Goal: Obtain resource: Download file/media

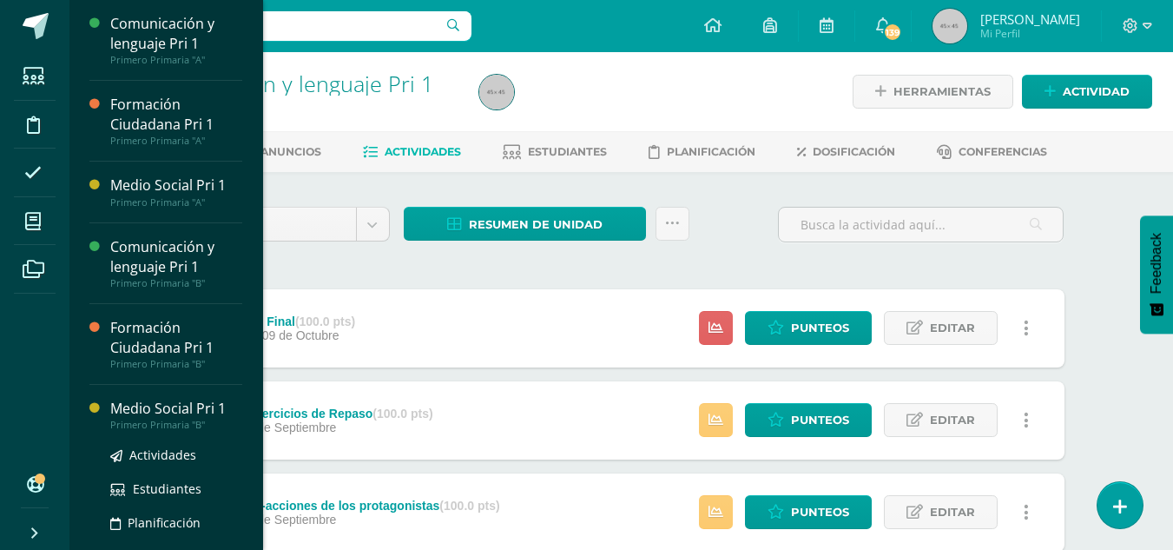
click at [176, 404] on div "Medio Social Pri 1" at bounding box center [176, 409] width 132 height 20
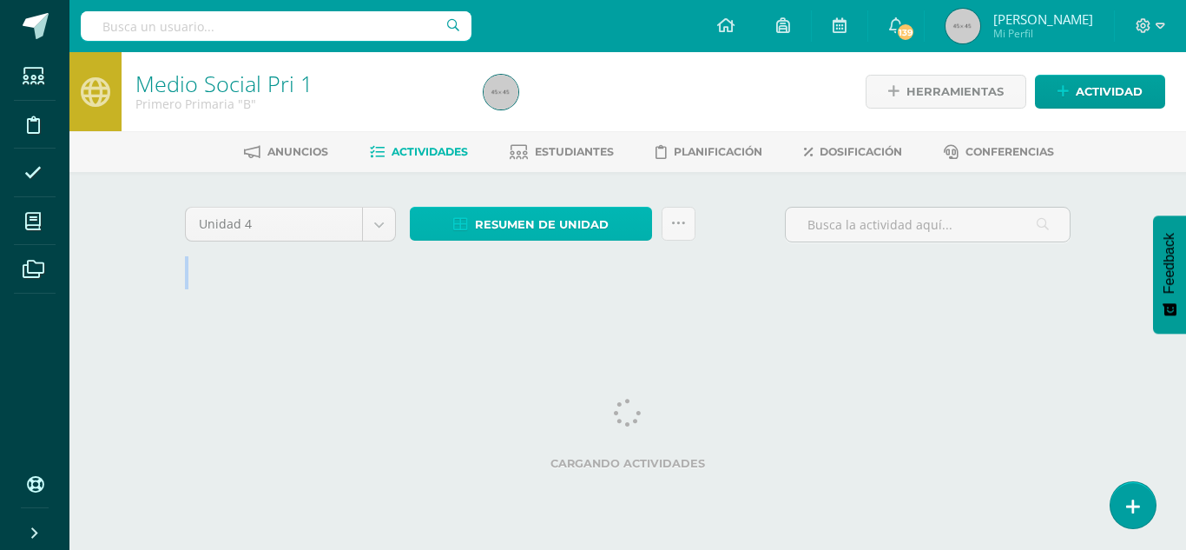
click at [545, 225] on span "Resumen de unidad" at bounding box center [542, 224] width 134 height 32
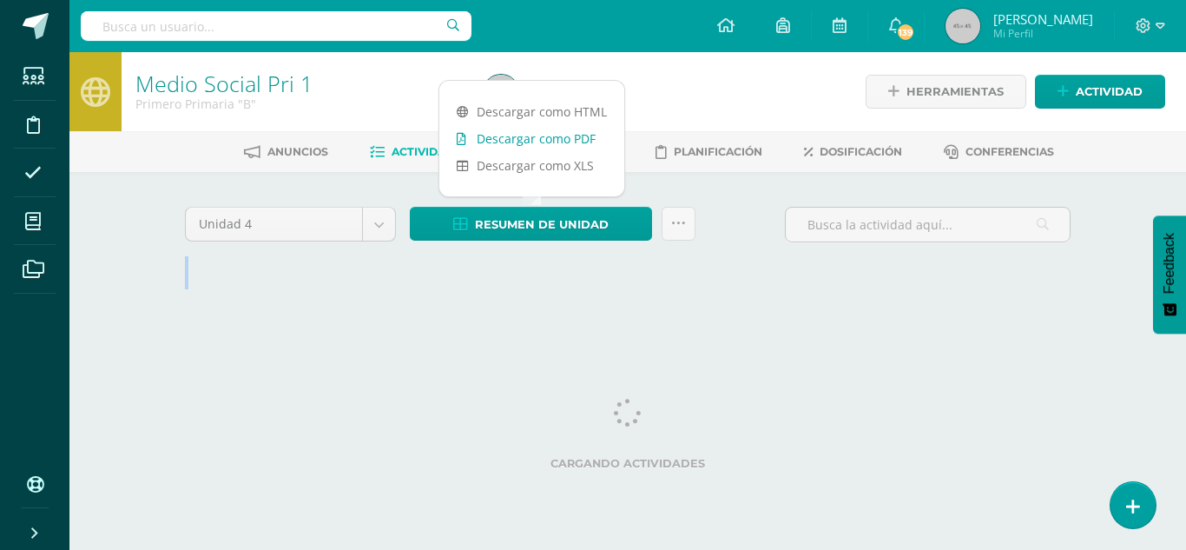
click at [536, 135] on link "Descargar como PDF" at bounding box center [531, 138] width 185 height 27
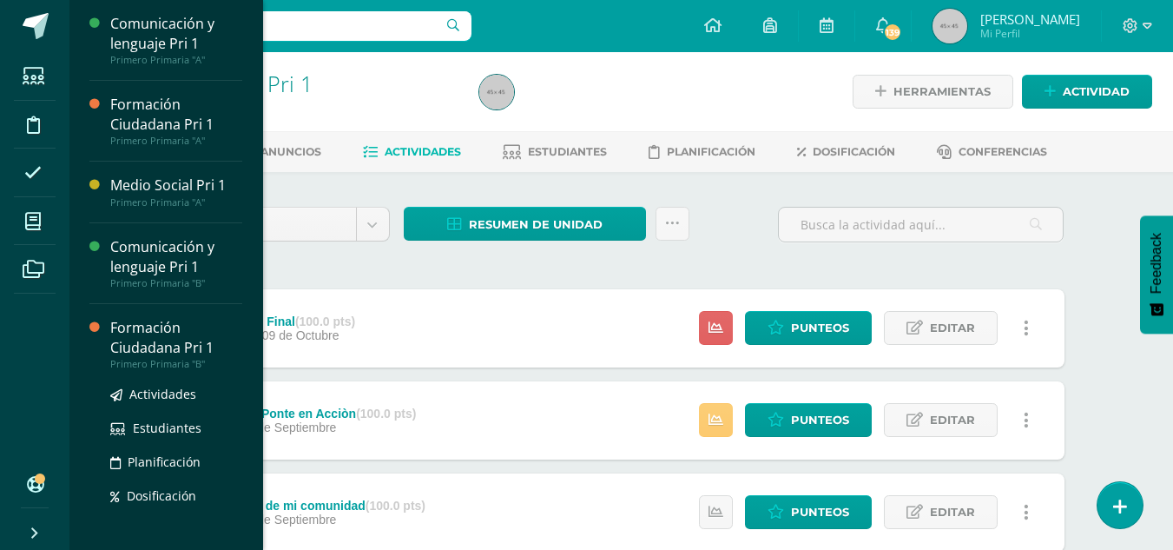
click at [158, 329] on div "Formación Ciudadana Pri 1" at bounding box center [176, 338] width 132 height 40
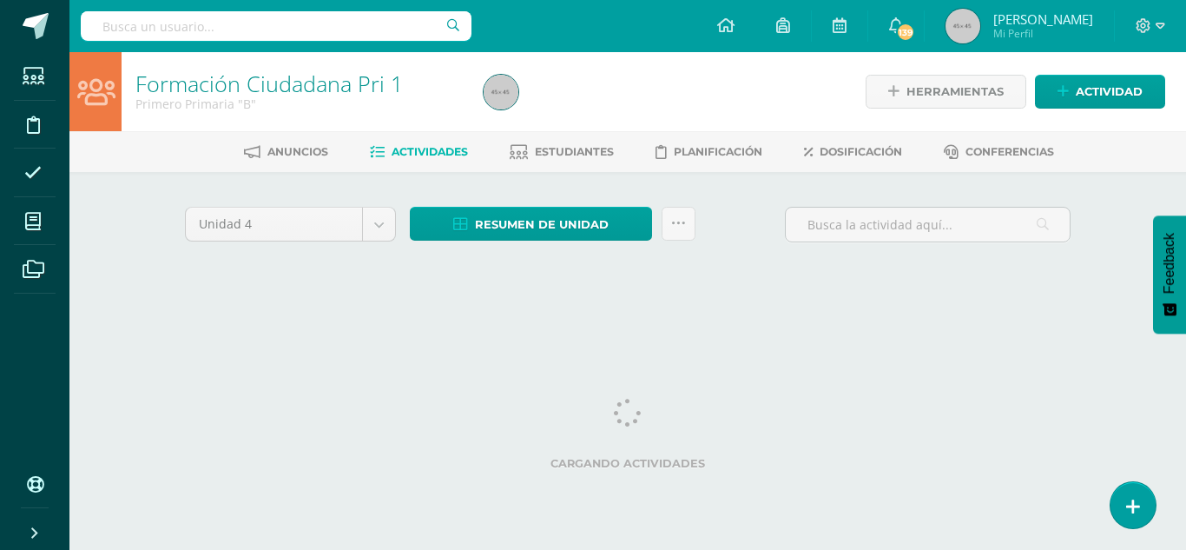
click at [299, 293] on div "Unidad 4 Unidad 1 Unidad 2 Unidad 3 Unidad 4 Resumen de unidad Descargar como H…" at bounding box center [627, 248] width 955 height 152
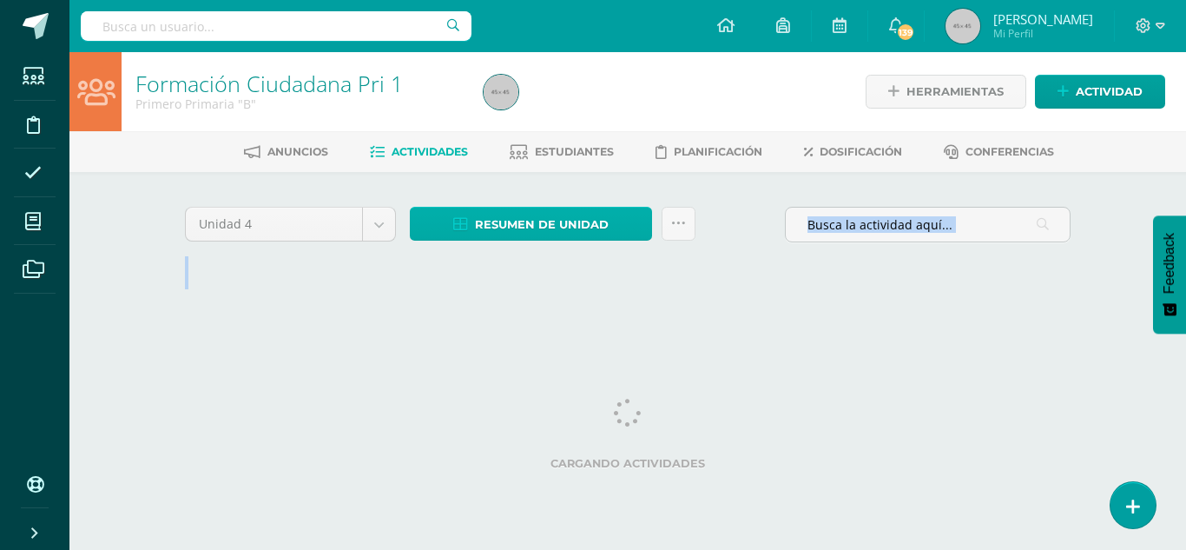
drag, startPoint x: 299, startPoint y: 293, endPoint x: 492, endPoint y: 232, distance: 202.2
click at [492, 232] on div "Unidad 4 Unidad 1 Unidad 2 Unidad 3 Unidad 4 Resumen de unidad Descargar como H…" at bounding box center [627, 248] width 955 height 152
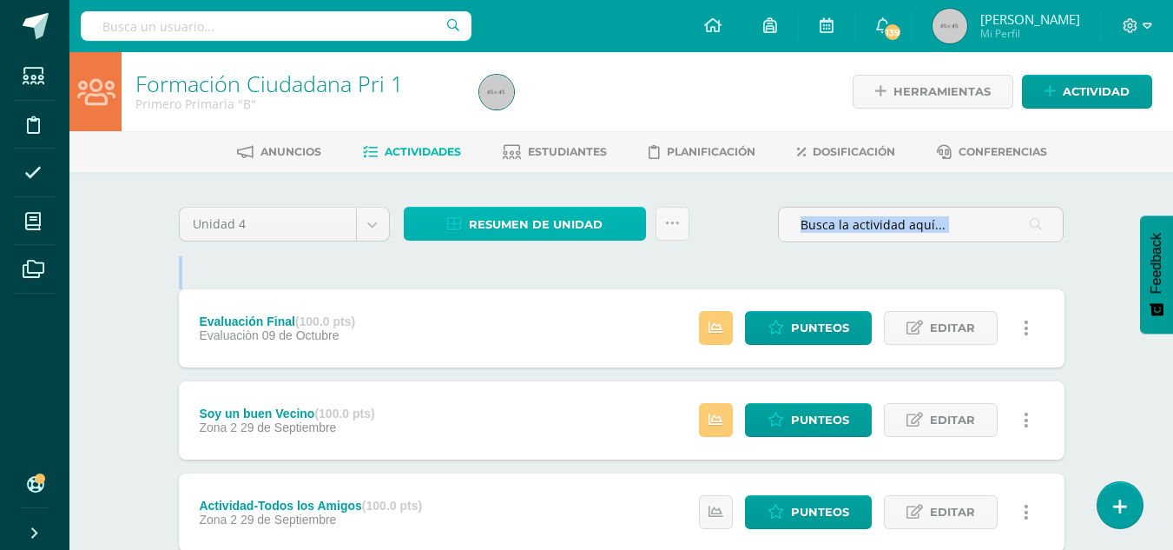
click at [494, 220] on span "Resumen de unidad" at bounding box center [536, 224] width 134 height 32
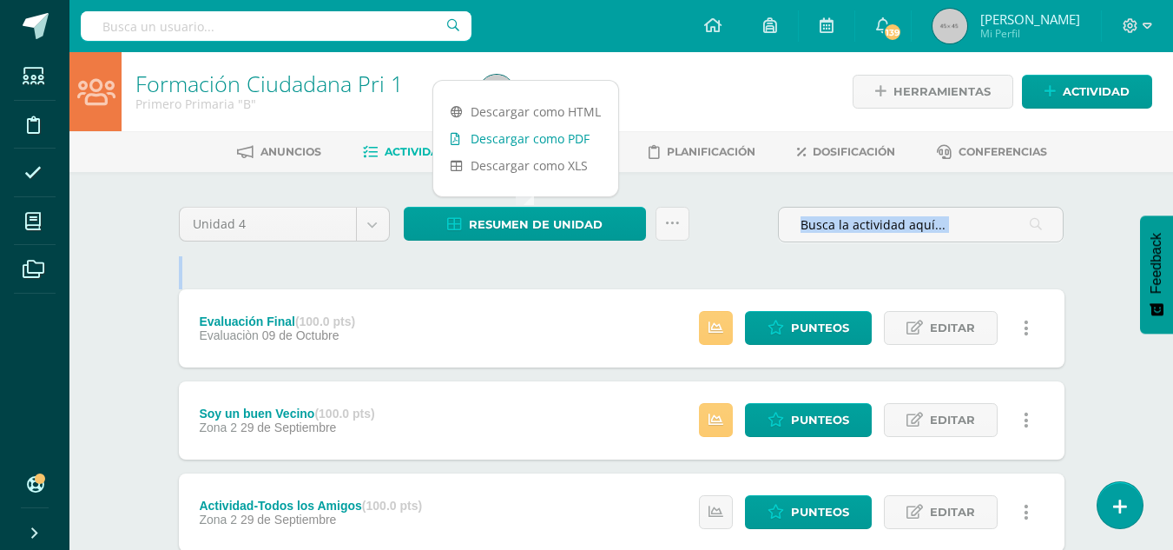
click at [508, 142] on link "Descargar como PDF" at bounding box center [525, 138] width 185 height 27
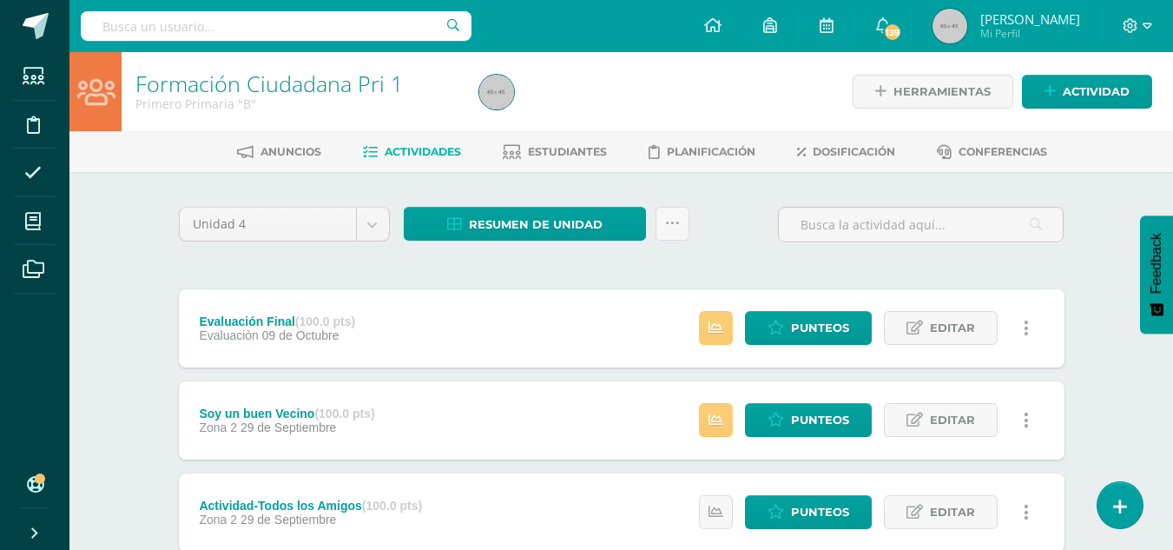
click at [657, 122] on div at bounding box center [647, 91] width 351 height 79
click at [501, 221] on span "Resumen de unidad" at bounding box center [536, 224] width 134 height 32
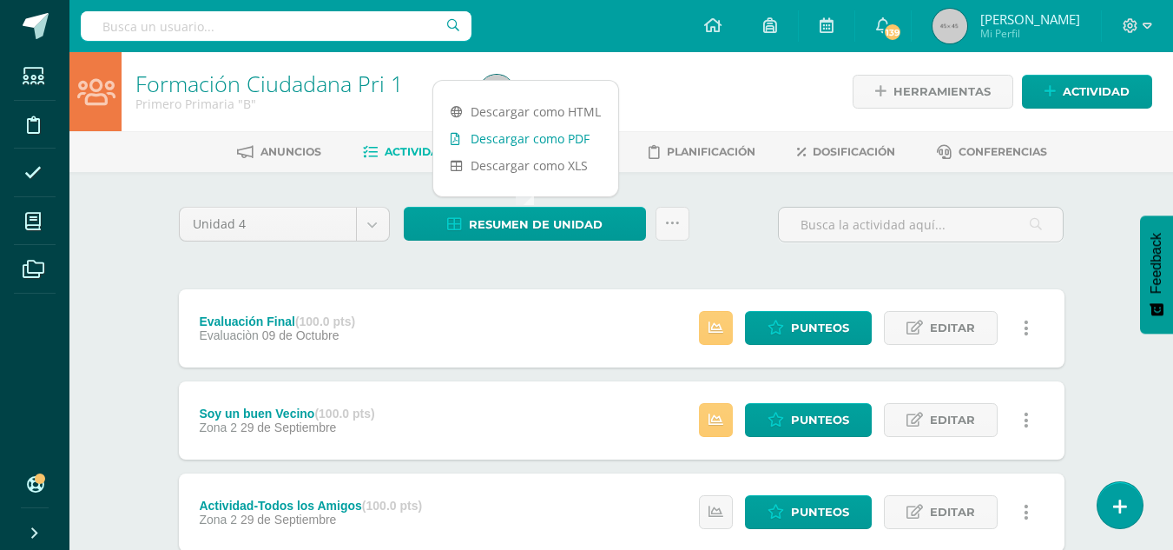
click at [503, 135] on link "Descargar como PDF" at bounding box center [525, 138] width 185 height 27
click at [538, 141] on link "Descargar como PDF" at bounding box center [525, 138] width 185 height 27
click at [538, 139] on link "Descargar como PDF" at bounding box center [525, 138] width 185 height 27
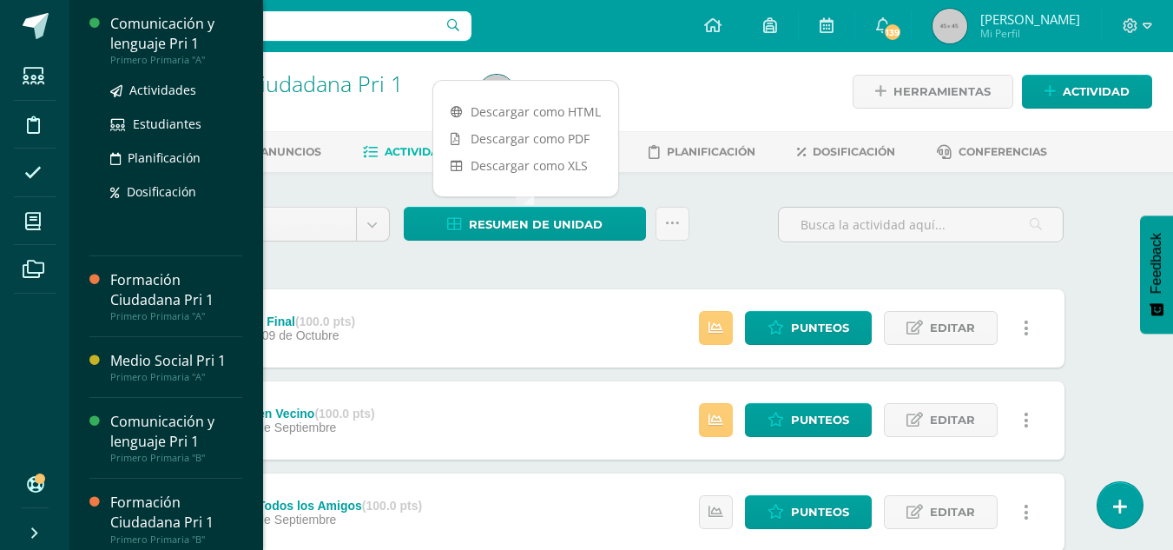
click at [135, 30] on div "Comunicación y lenguaje Pri 1" at bounding box center [176, 34] width 132 height 40
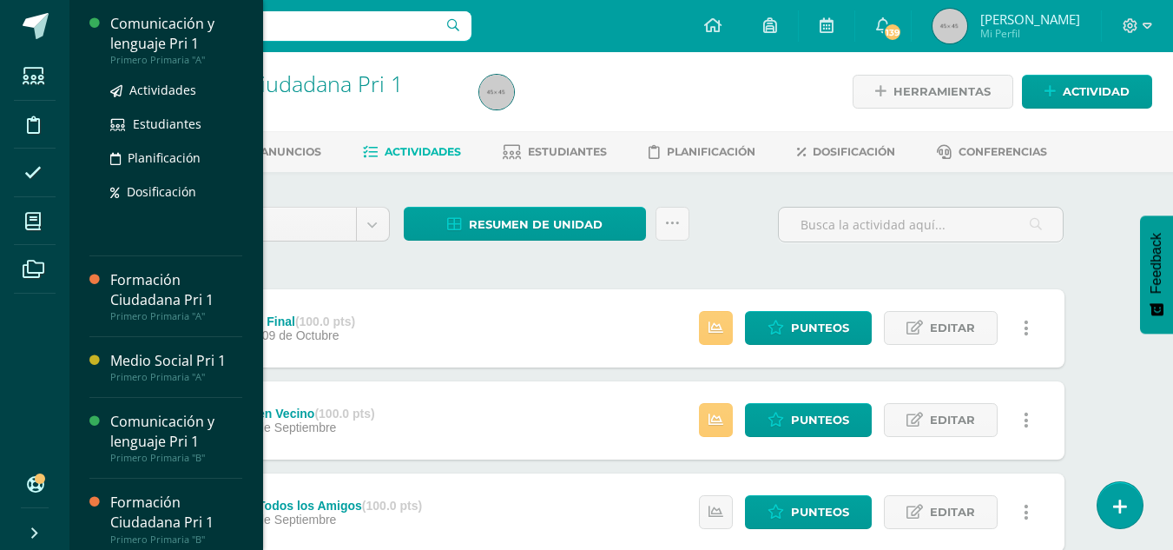
click at [135, 30] on div "Comunicación y lenguaje Pri 1" at bounding box center [176, 34] width 132 height 40
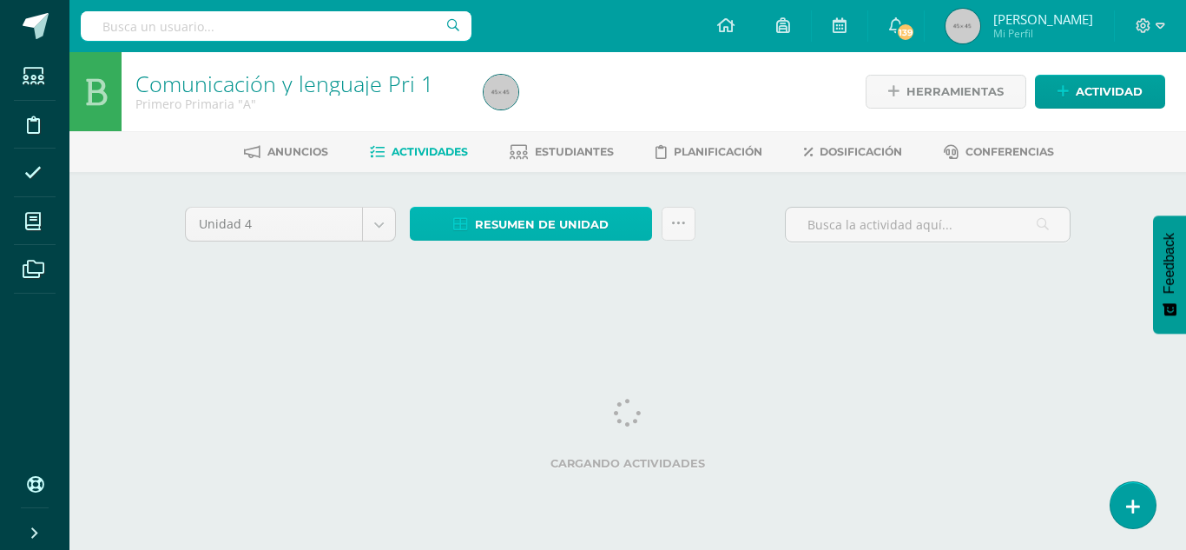
click at [495, 218] on span "Resumen de unidad" at bounding box center [542, 224] width 134 height 32
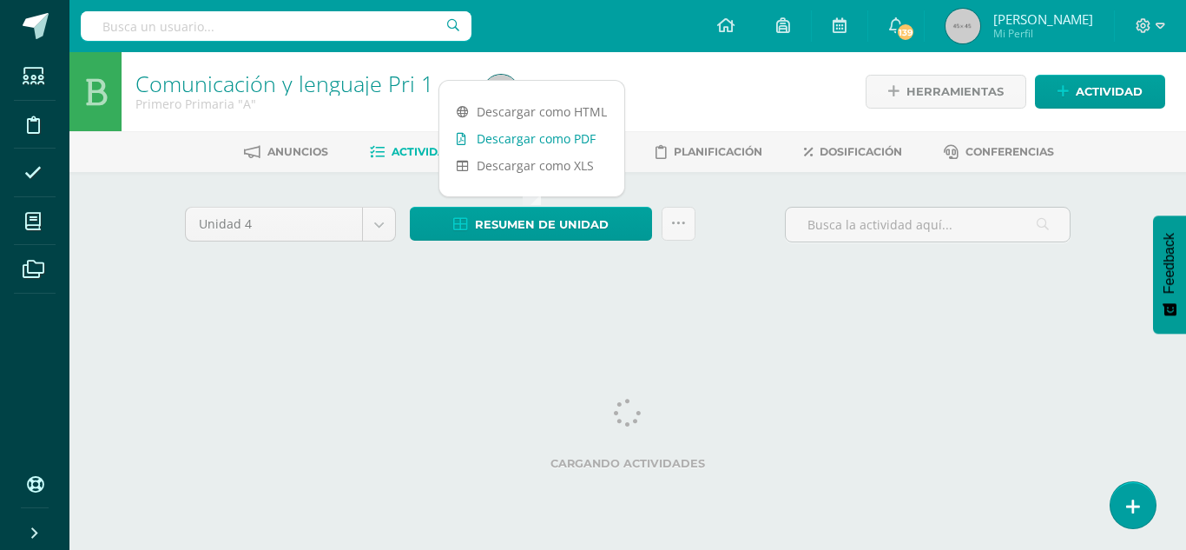
click at [513, 134] on link "Descargar como PDF" at bounding box center [531, 138] width 185 height 27
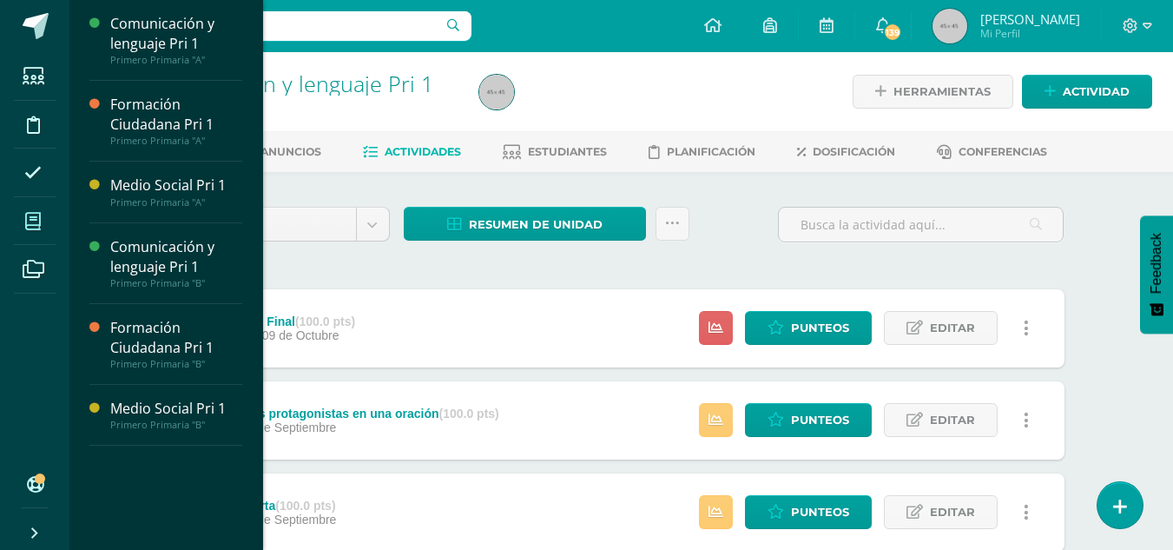
click at [31, 233] on span at bounding box center [33, 220] width 39 height 39
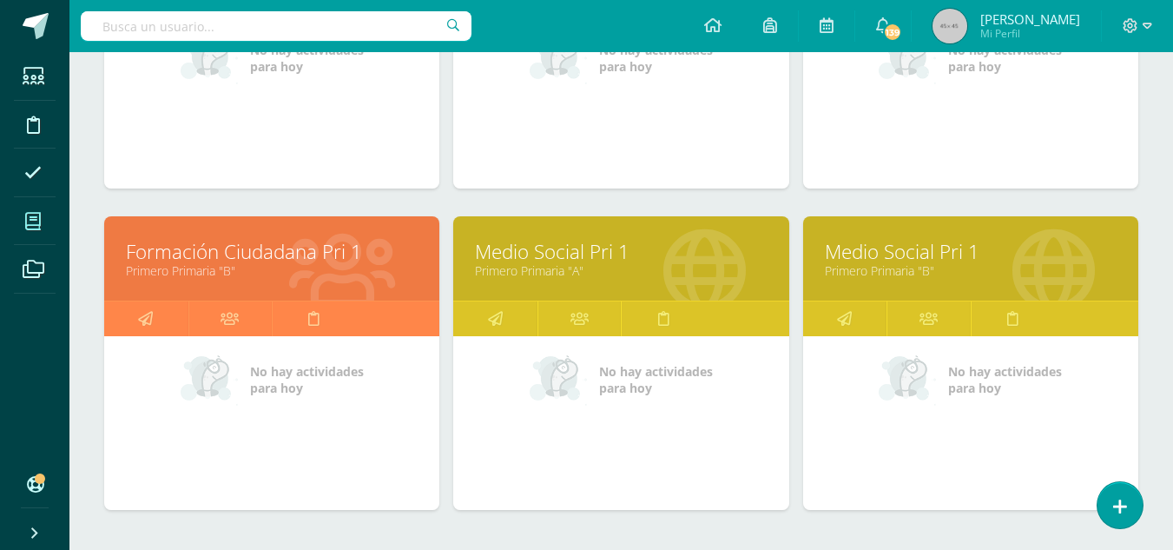
scroll to position [452, 0]
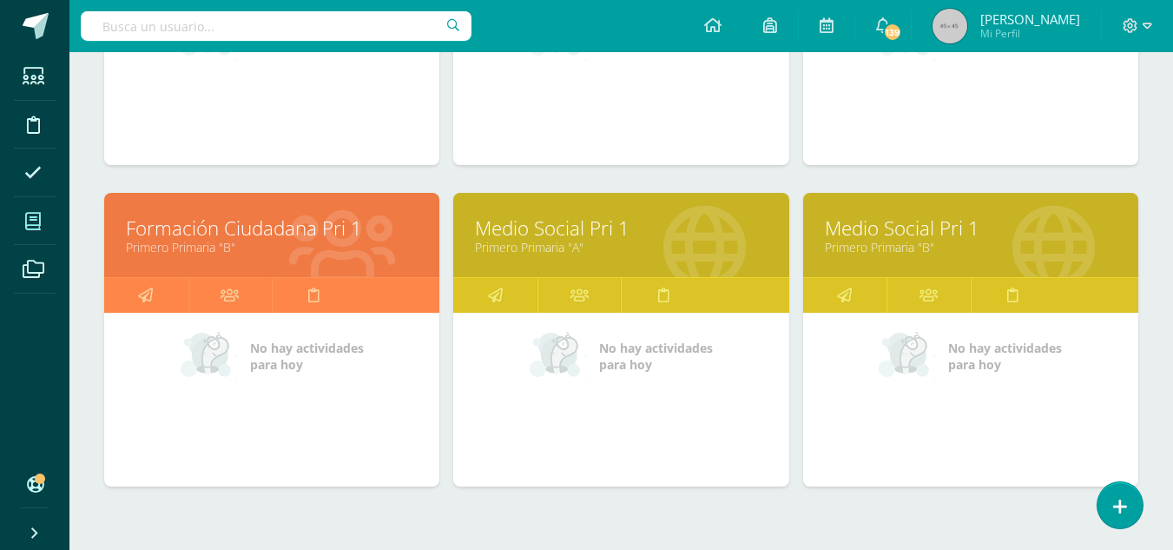
click at [558, 234] on link "Medio Social Pri 1" at bounding box center [621, 228] width 292 height 27
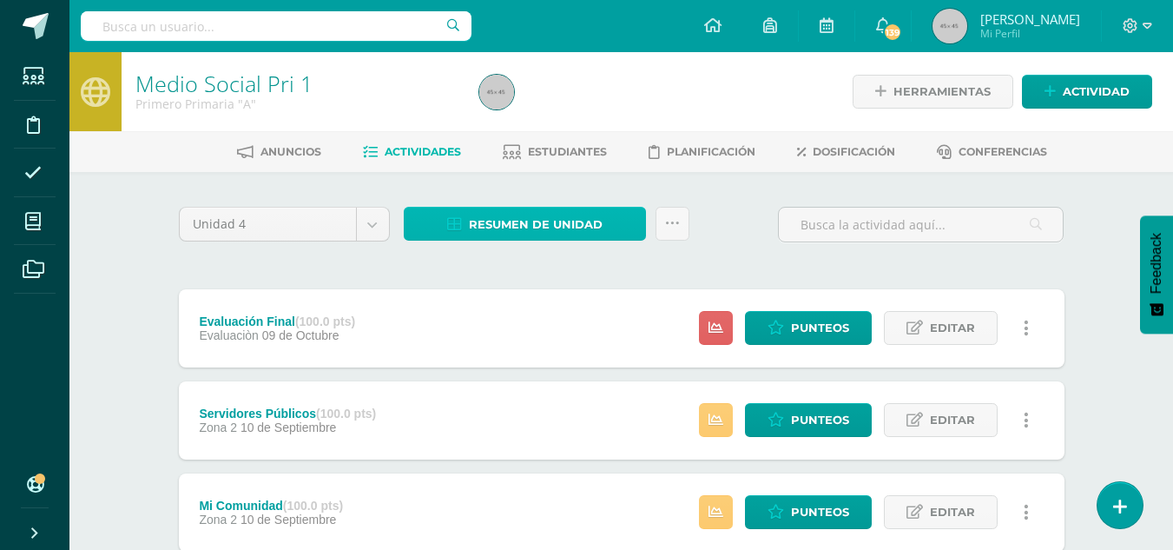
click at [557, 231] on span "Resumen de unidad" at bounding box center [536, 224] width 134 height 32
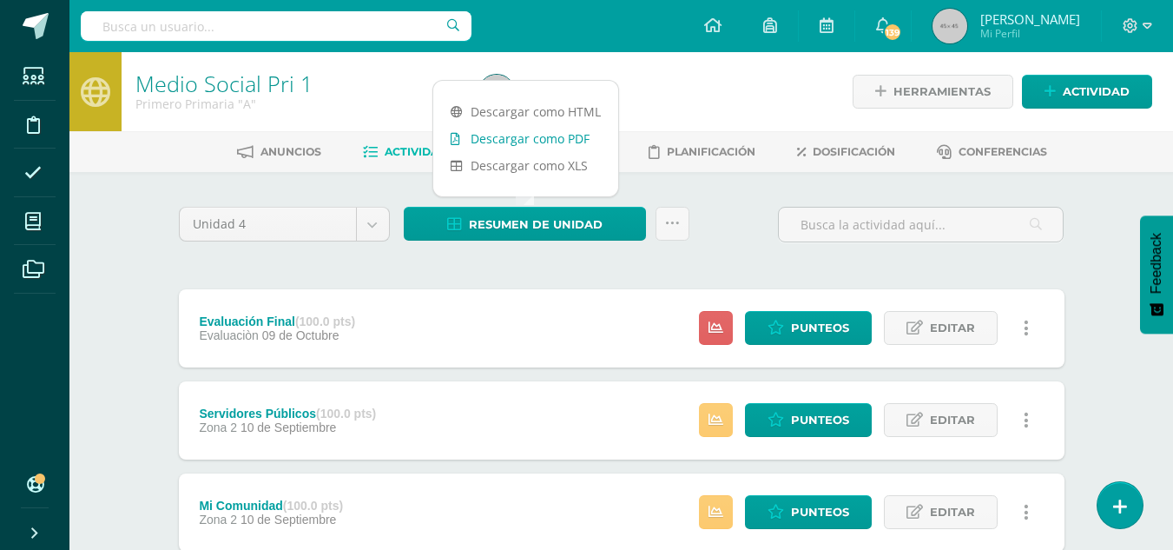
click at [535, 138] on link "Descargar como PDF" at bounding box center [525, 138] width 185 height 27
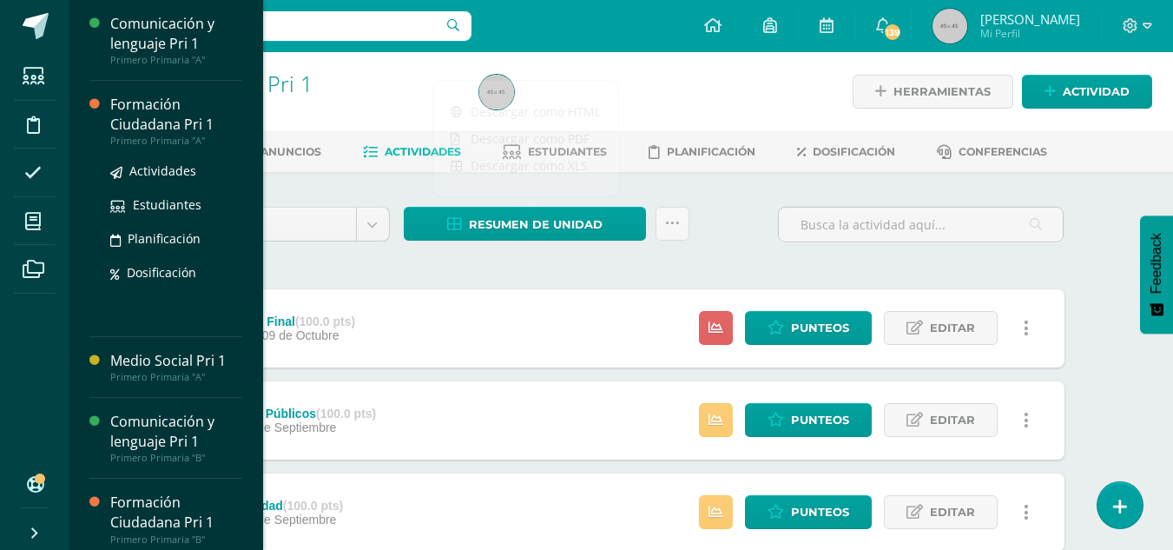
click at [133, 106] on div "Formación Ciudadana Pri 1" at bounding box center [176, 115] width 132 height 40
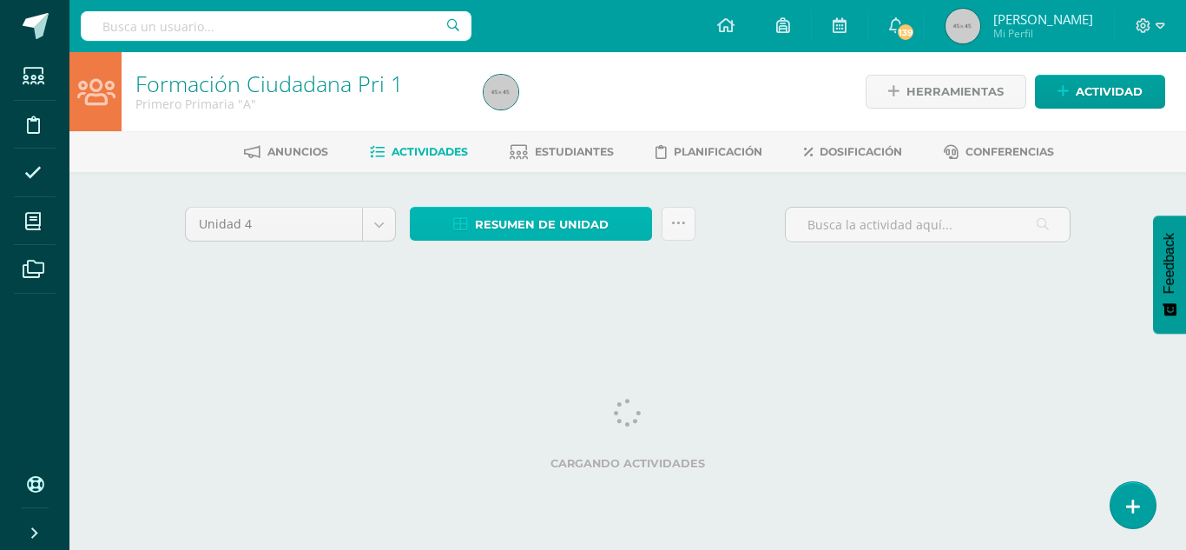
click at [483, 227] on span "Resumen de unidad" at bounding box center [542, 224] width 134 height 32
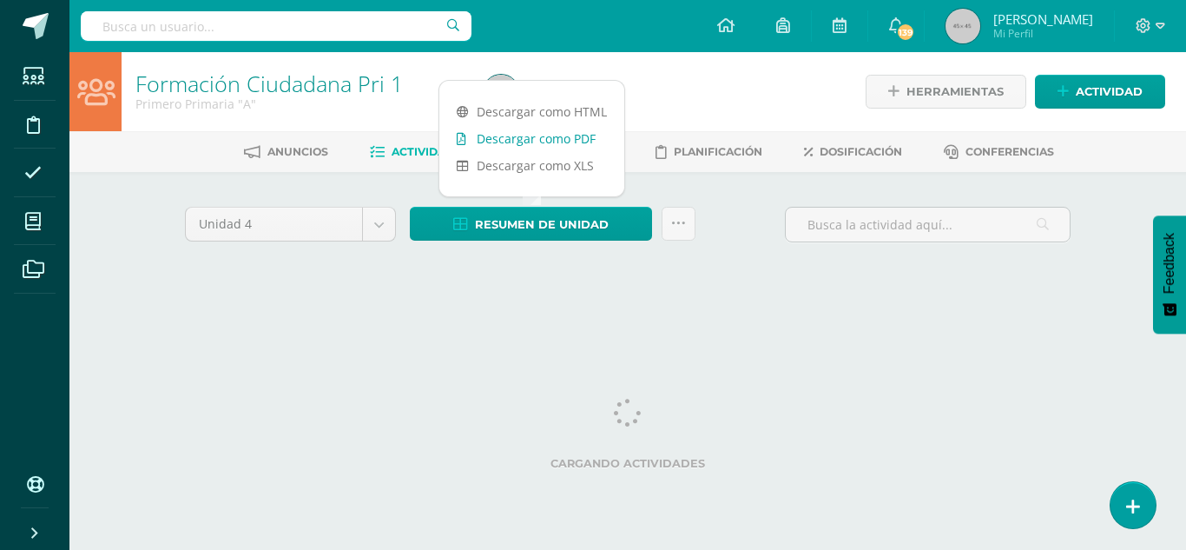
click at [492, 132] on link "Descargar como PDF" at bounding box center [531, 138] width 185 height 27
